Goal: Find specific page/section: Find specific page/section

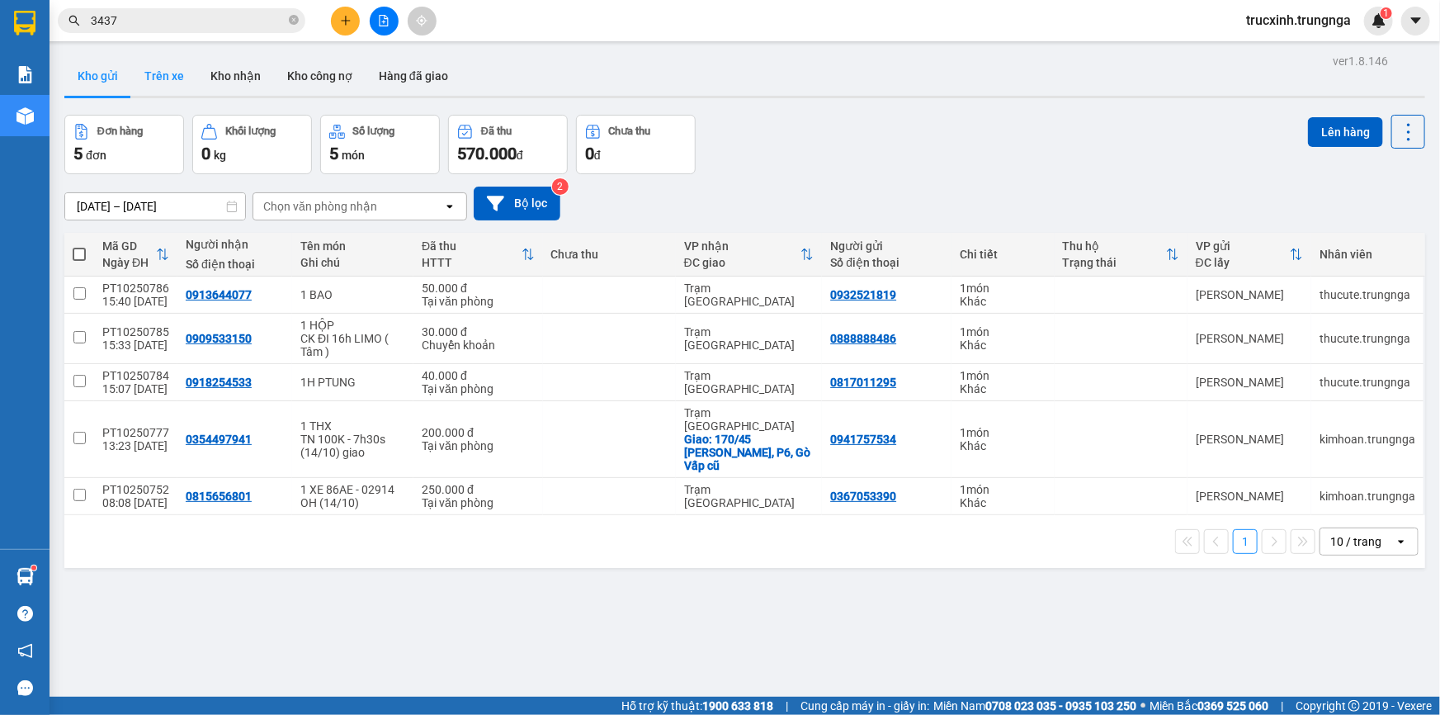
click at [140, 74] on button "Trên xe" at bounding box center [164, 76] width 66 height 40
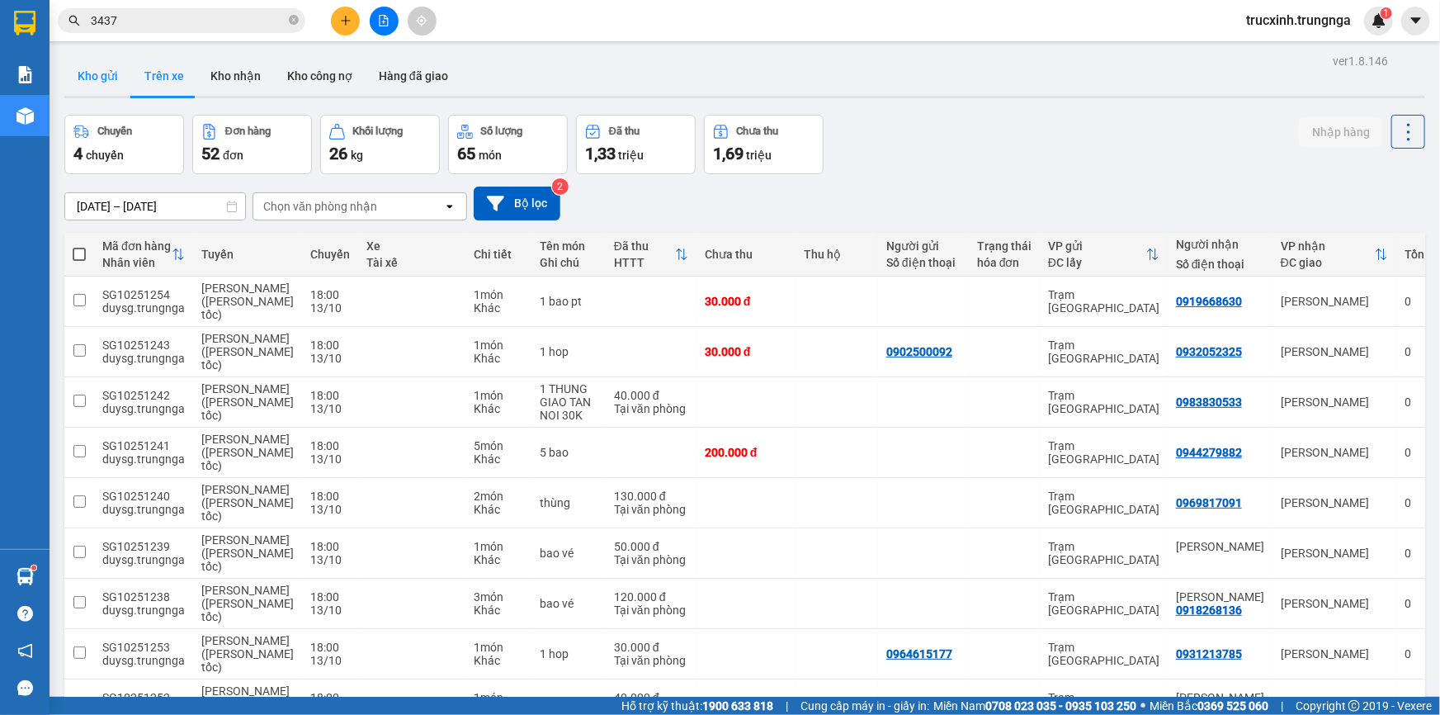
click at [91, 76] on button "Kho gửi" at bounding box center [97, 76] width 67 height 40
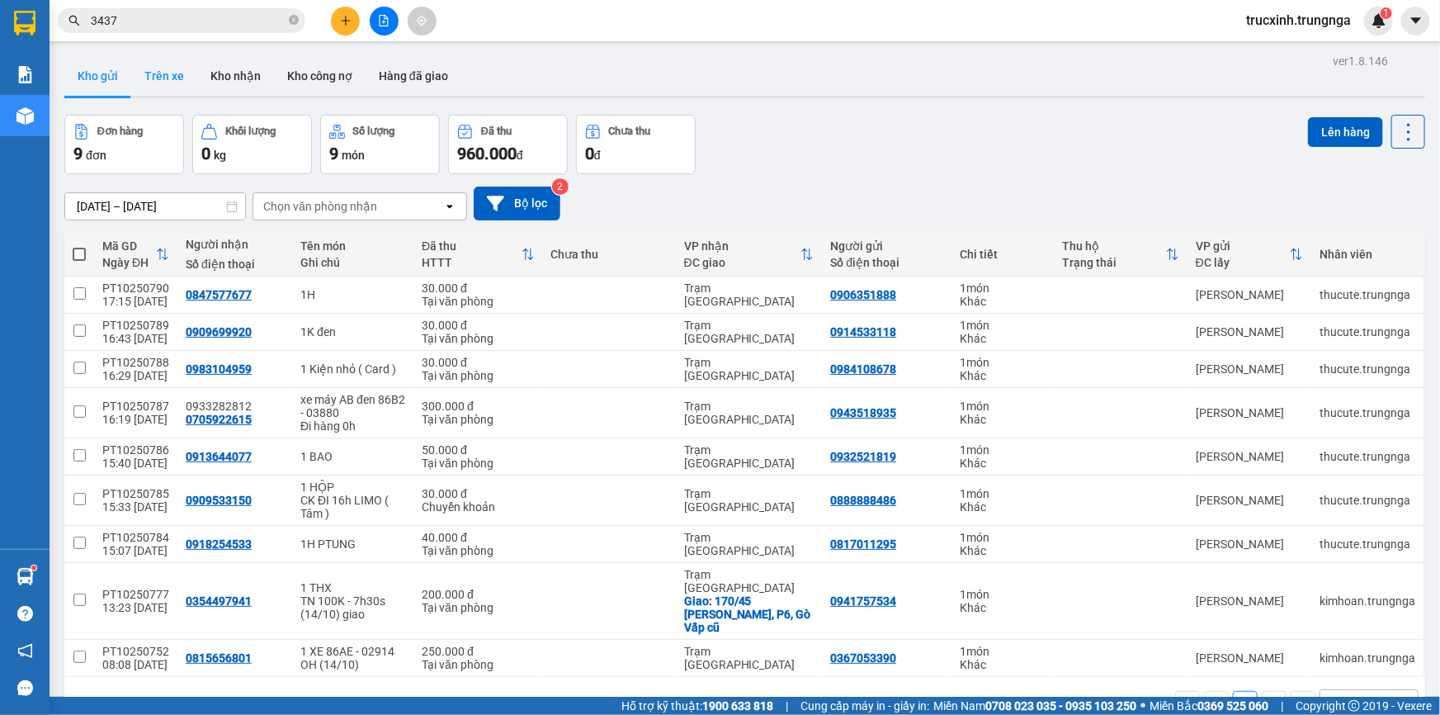
click at [143, 66] on button "Trên xe" at bounding box center [164, 76] width 66 height 40
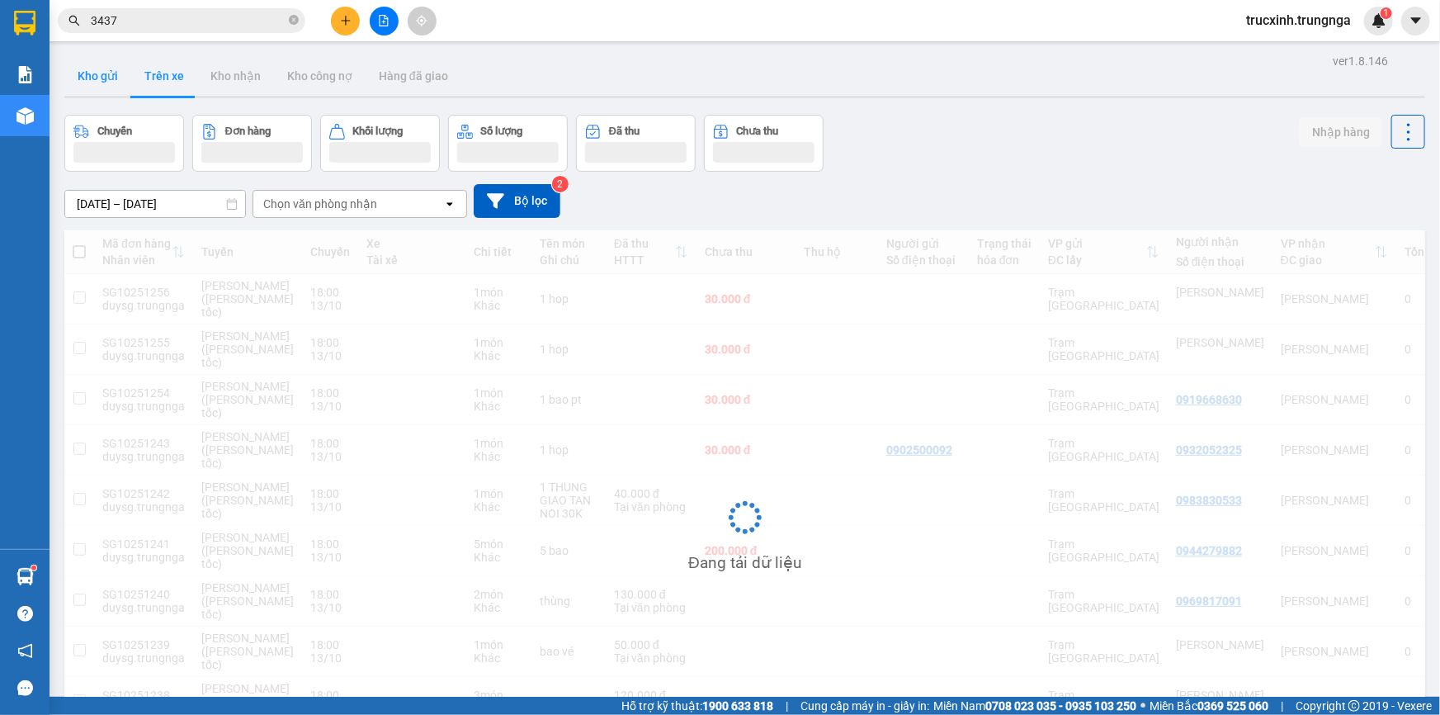
click at [98, 80] on button "Kho gửi" at bounding box center [97, 76] width 67 height 40
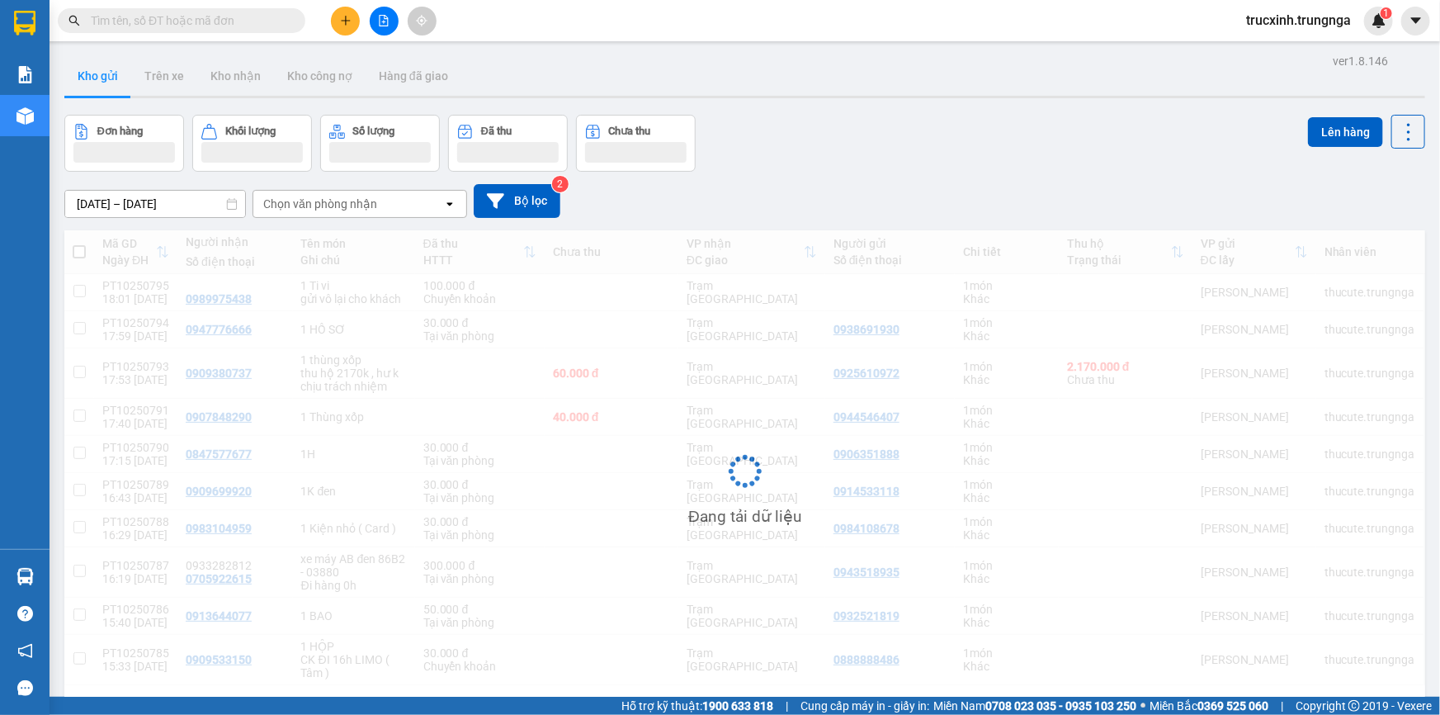
click at [219, 21] on input "text" at bounding box center [188, 21] width 195 height 18
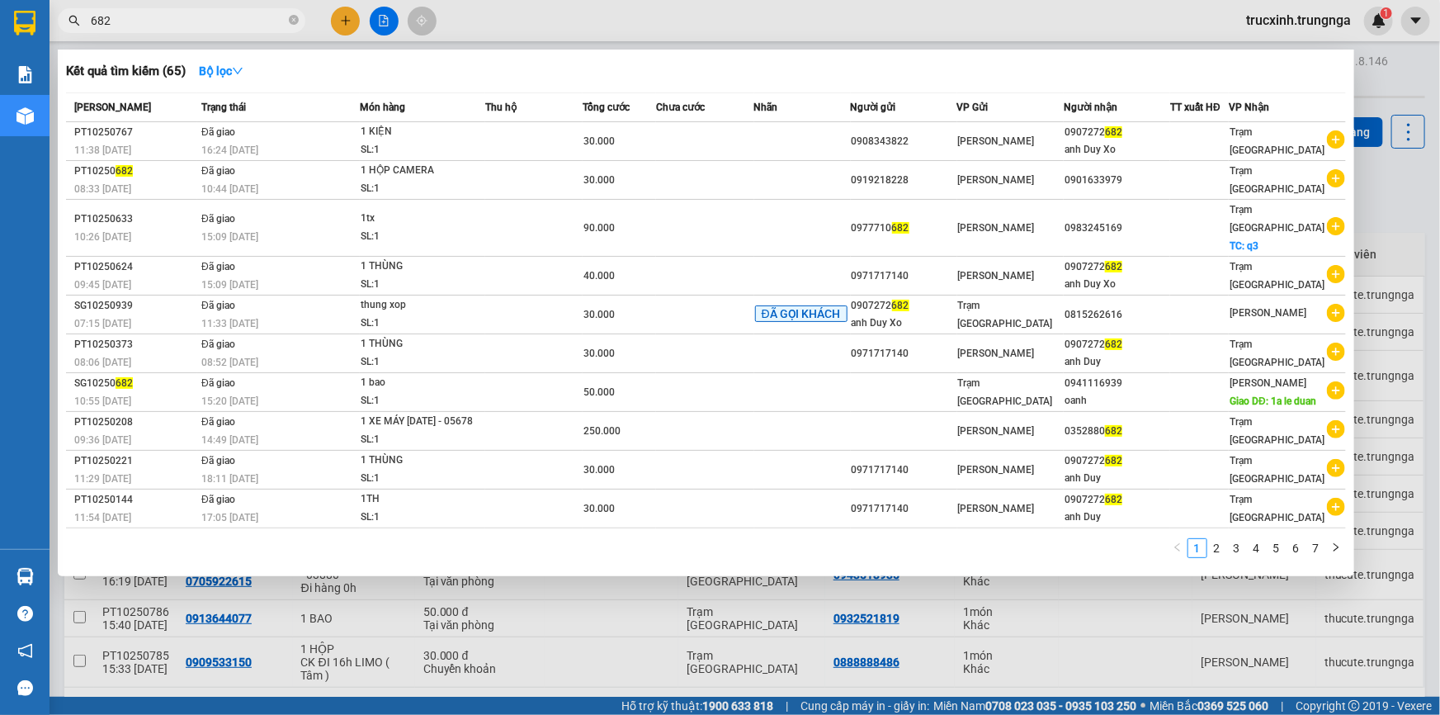
click at [174, 8] on span "682" at bounding box center [182, 20] width 248 height 25
click at [173, 22] on input "682" at bounding box center [188, 21] width 195 height 18
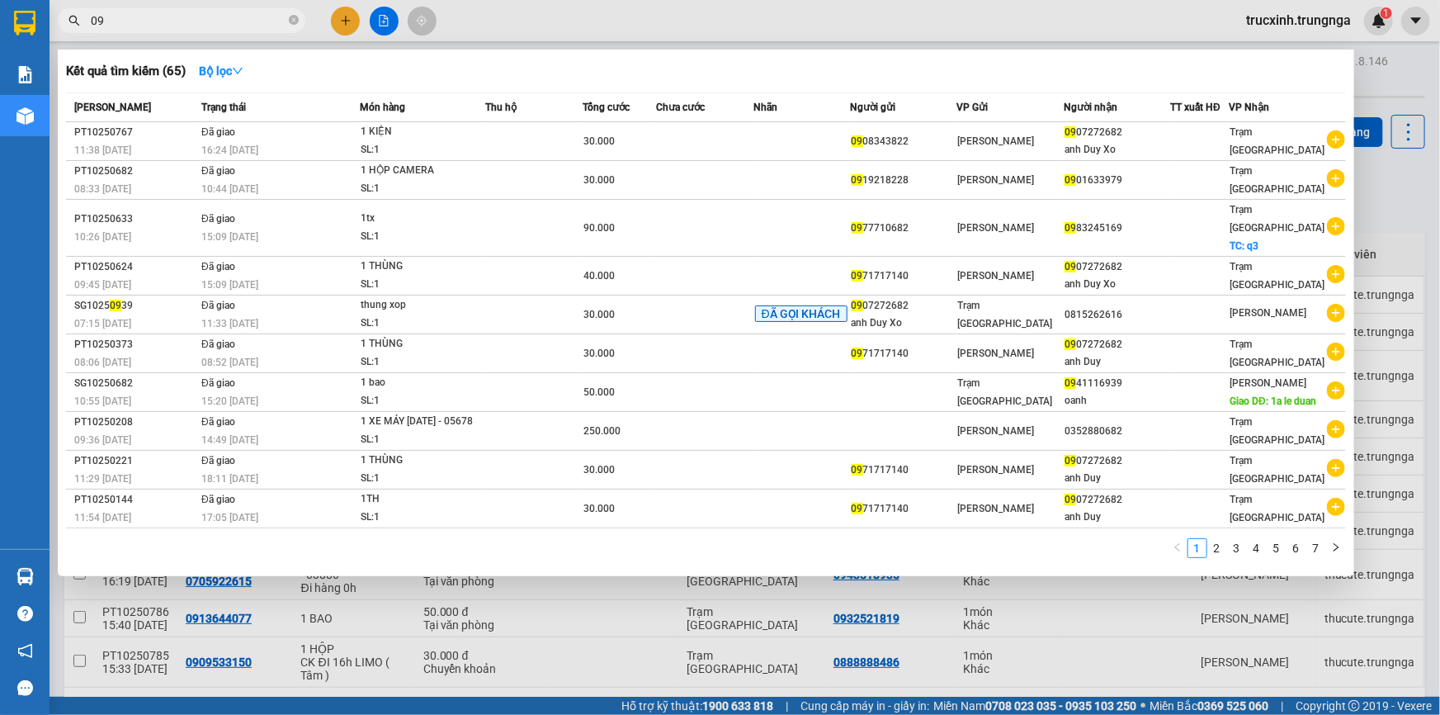
type input "0"
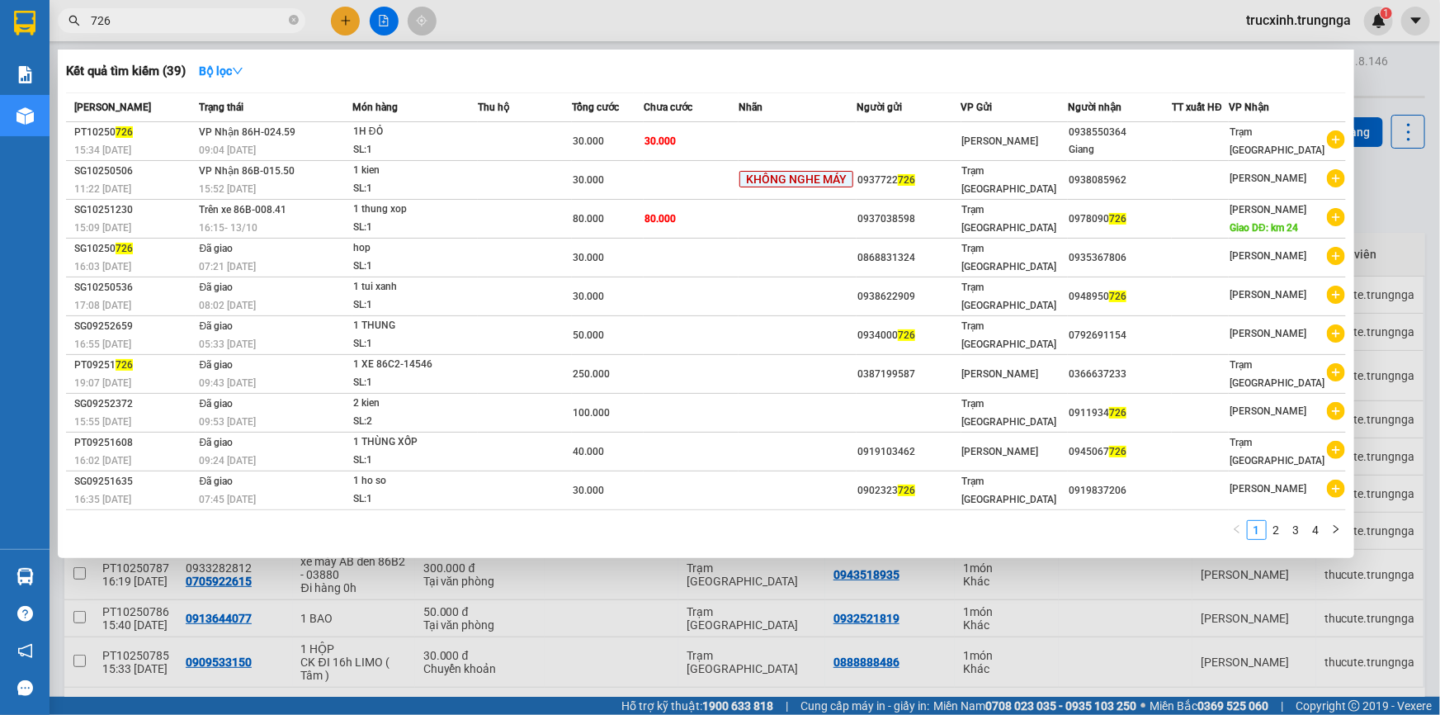
drag, startPoint x: 172, startPoint y: 12, endPoint x: 97, endPoint y: 12, distance: 75.9
click at [97, 12] on input "726" at bounding box center [188, 21] width 195 height 18
type input "726"
click at [206, 20] on input "726" at bounding box center [188, 21] width 195 height 18
